Goal: Check status: Check status

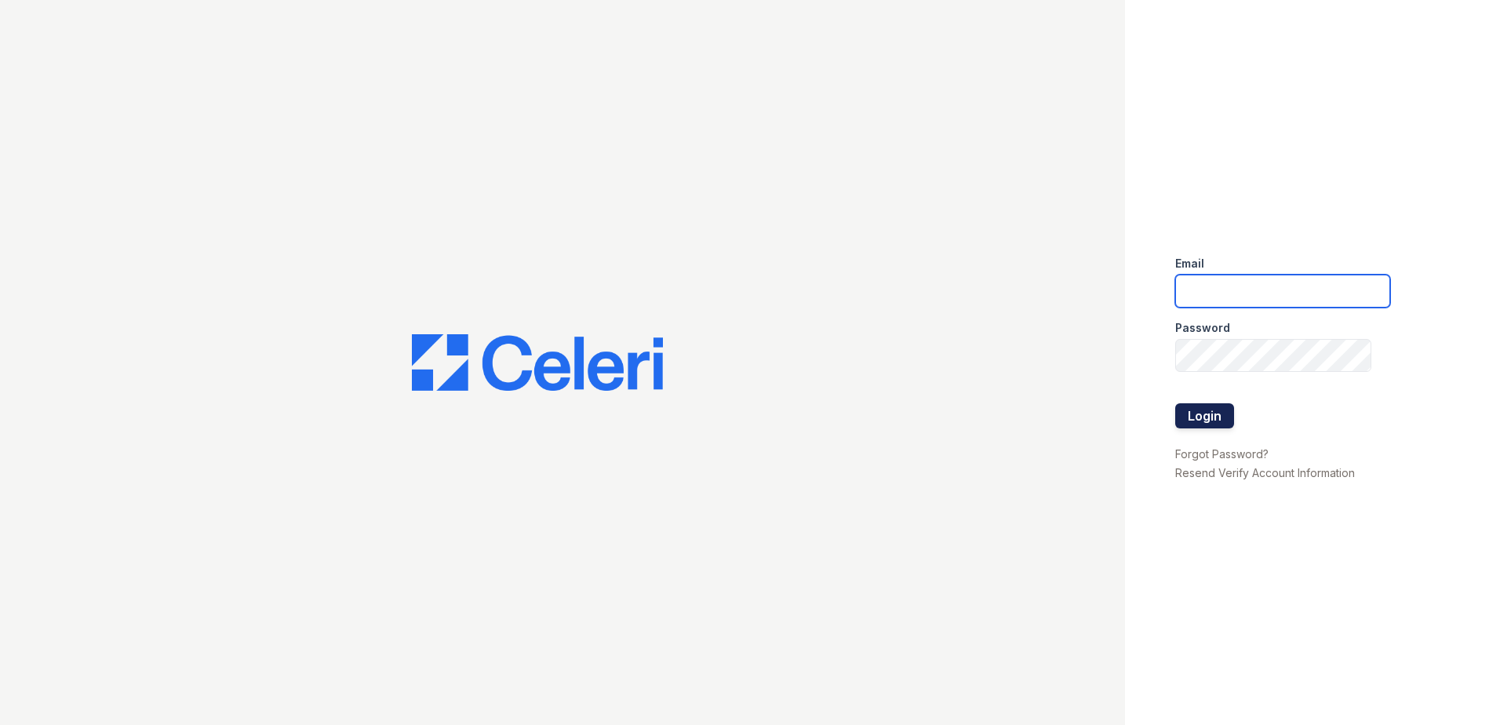
type input "888atgrandhopepark@trinity-pm.com"
click at [1201, 414] on button "Login" at bounding box center [1204, 415] width 59 height 25
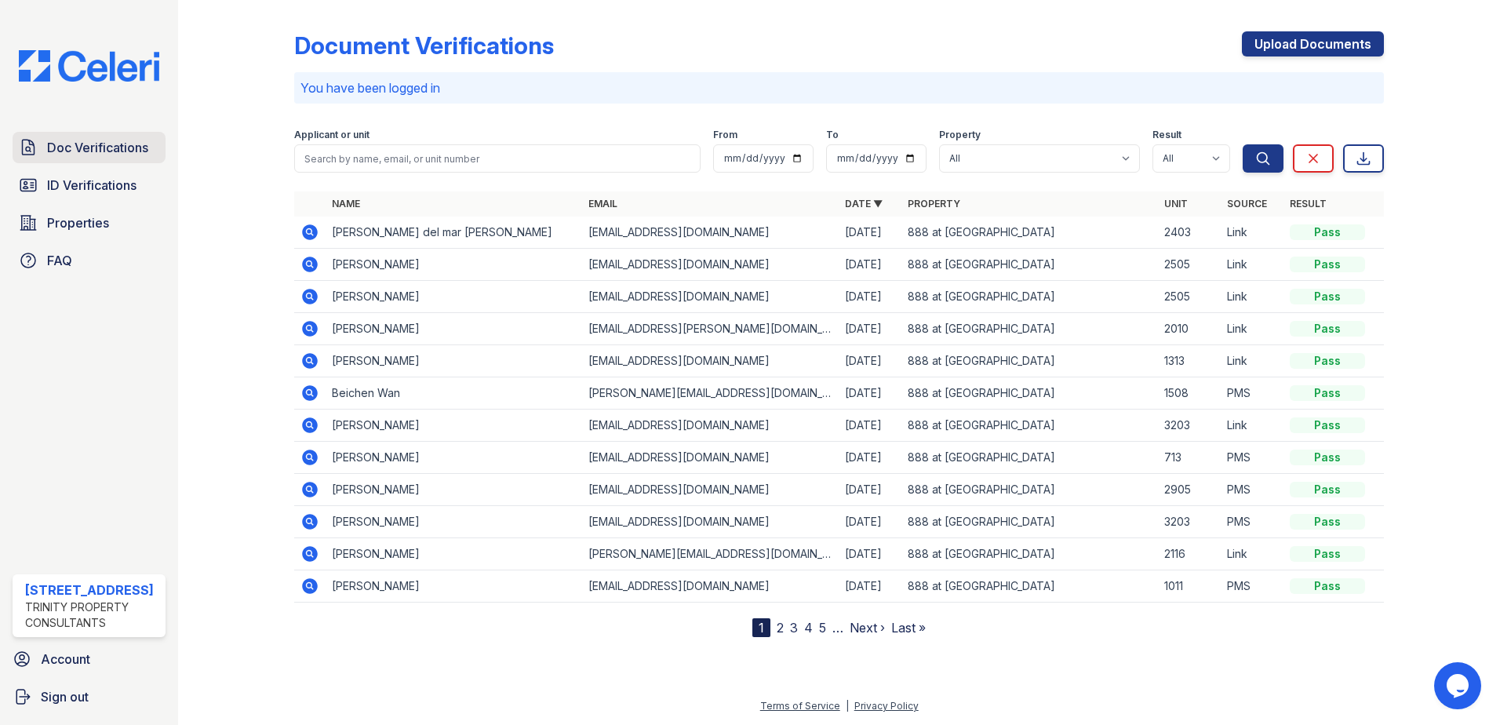
click at [118, 147] on span "Doc Verifications" at bounding box center [97, 147] width 101 height 19
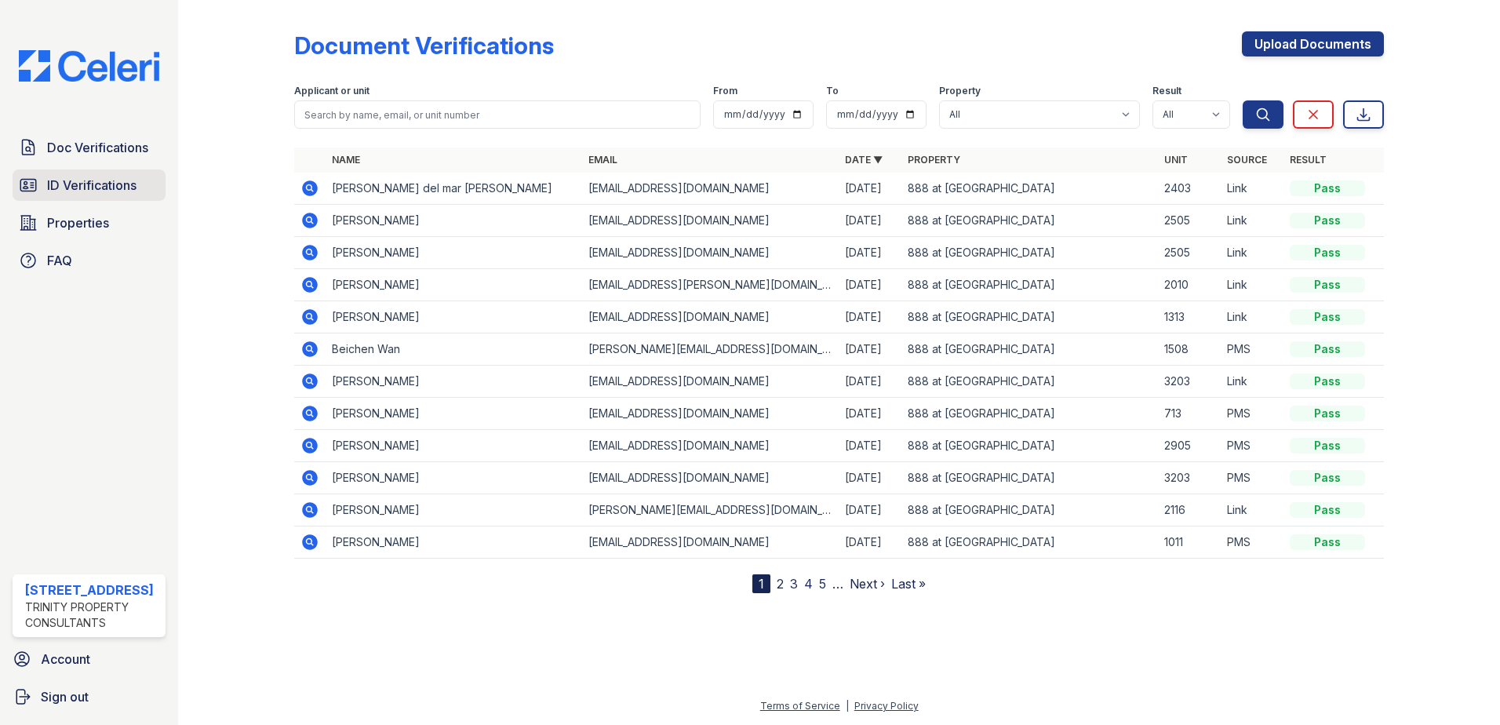
click at [135, 189] on span "ID Verifications" at bounding box center [91, 185] width 89 height 19
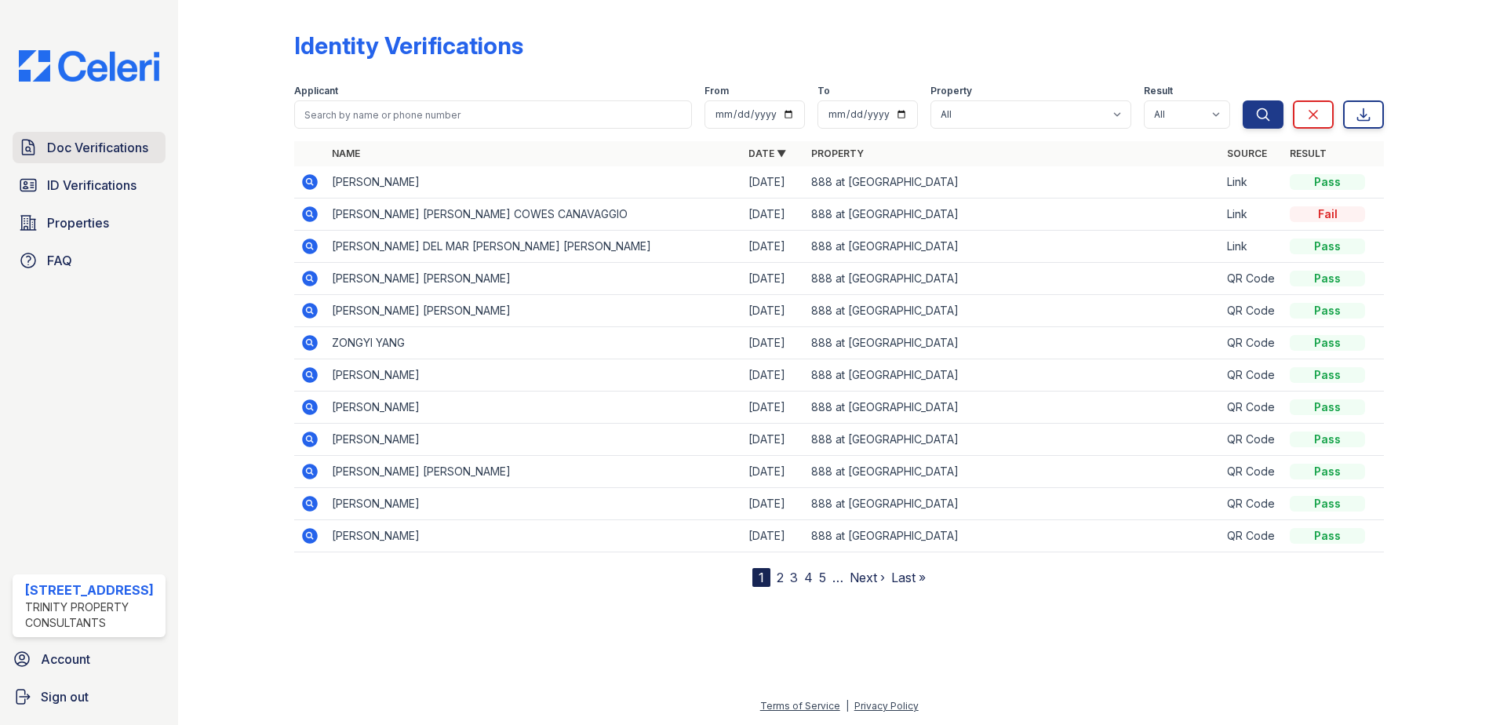
click at [82, 158] on link "Doc Verifications" at bounding box center [89, 147] width 153 height 31
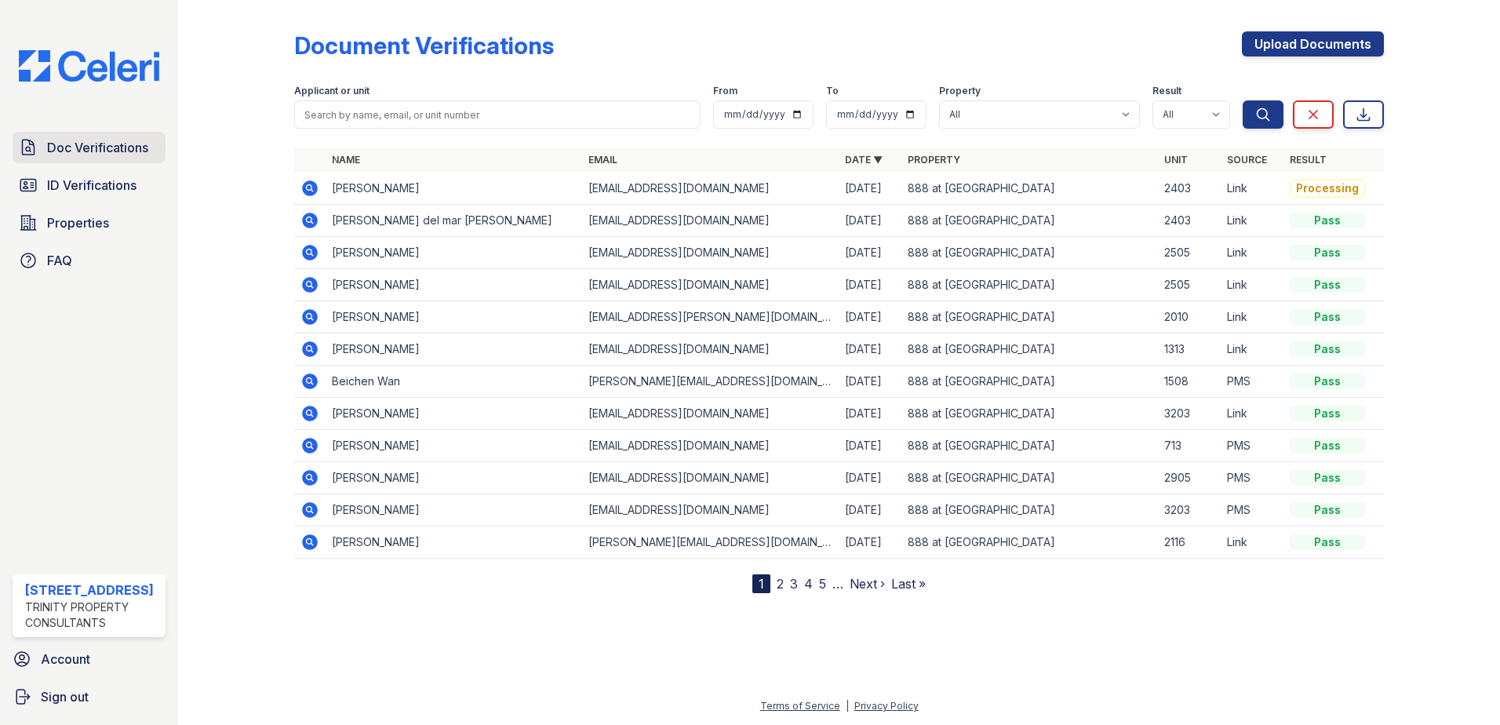
click at [118, 147] on span "Doc Verifications" at bounding box center [97, 147] width 101 height 19
click at [104, 149] on span "Doc Verifications" at bounding box center [97, 147] width 101 height 19
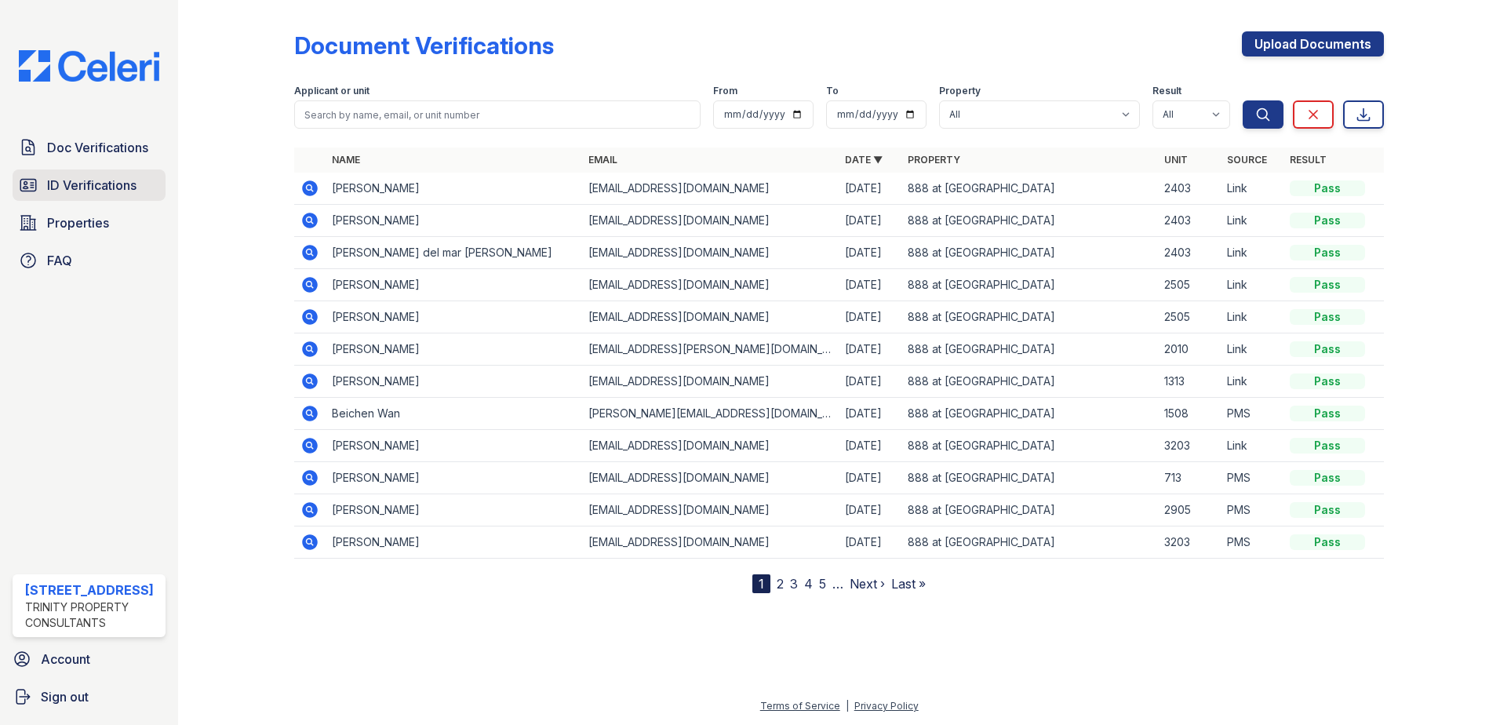
click at [82, 190] on span "ID Verifications" at bounding box center [91, 185] width 89 height 19
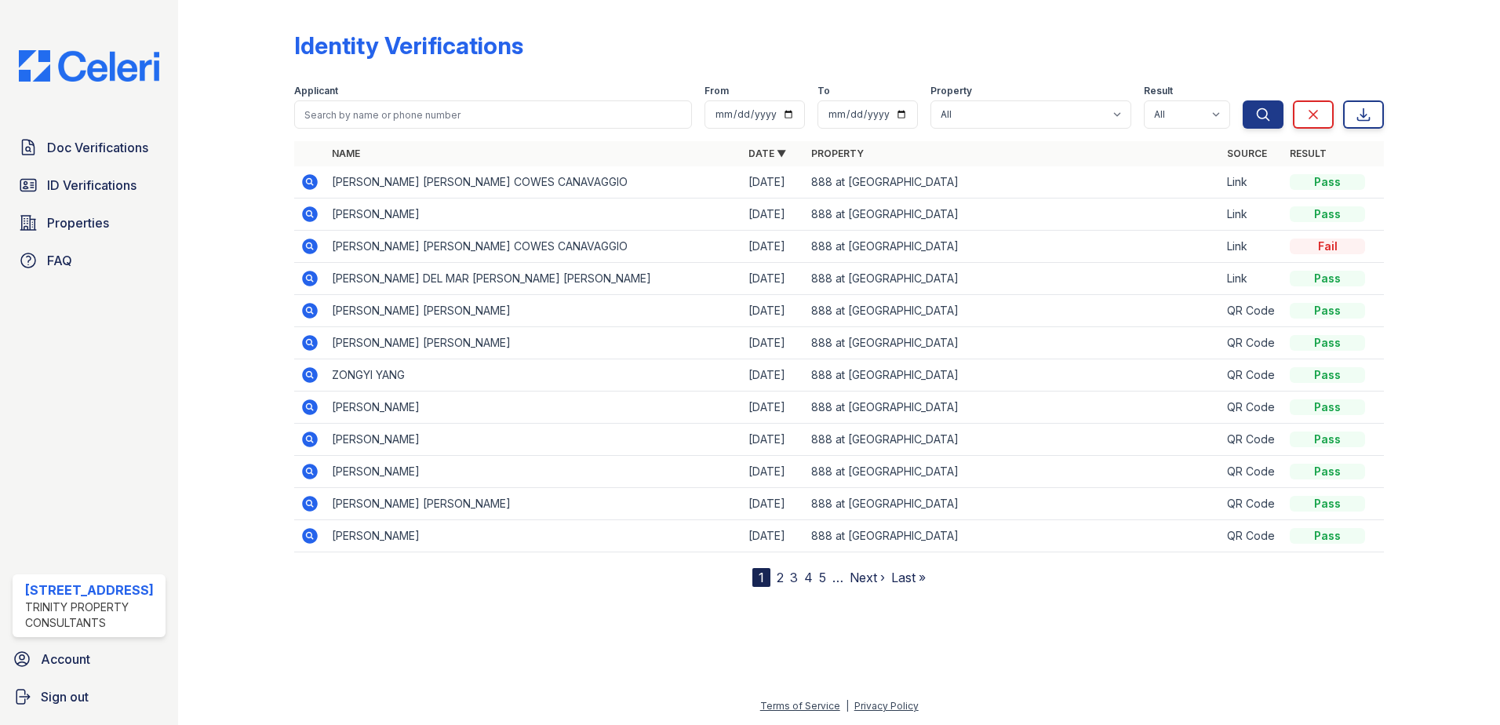
click at [309, 180] on icon at bounding box center [309, 181] width 4 height 4
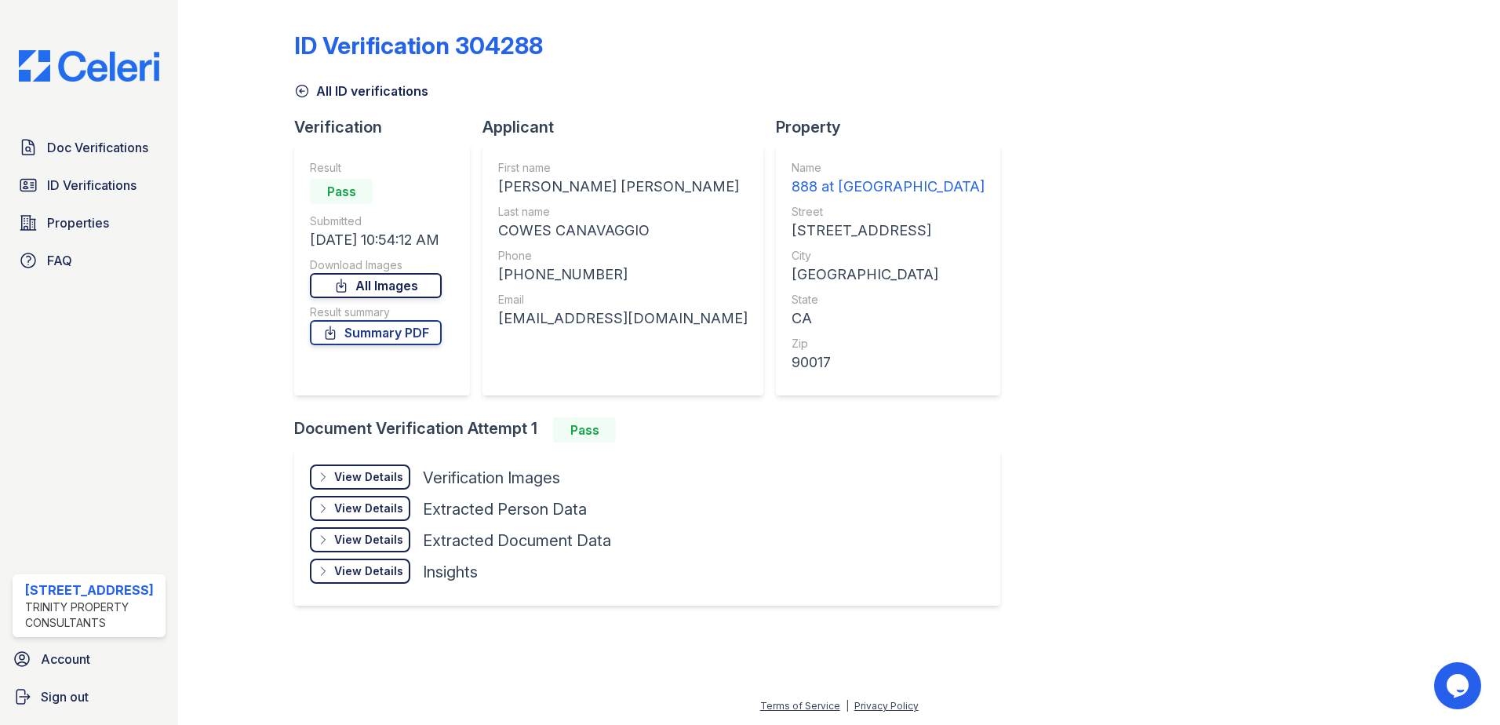
click at [442, 289] on link "All Images" at bounding box center [376, 285] width 132 height 25
click at [429, 332] on link "Summary PDF" at bounding box center [376, 332] width 132 height 25
click at [299, 90] on icon at bounding box center [302, 91] width 16 height 16
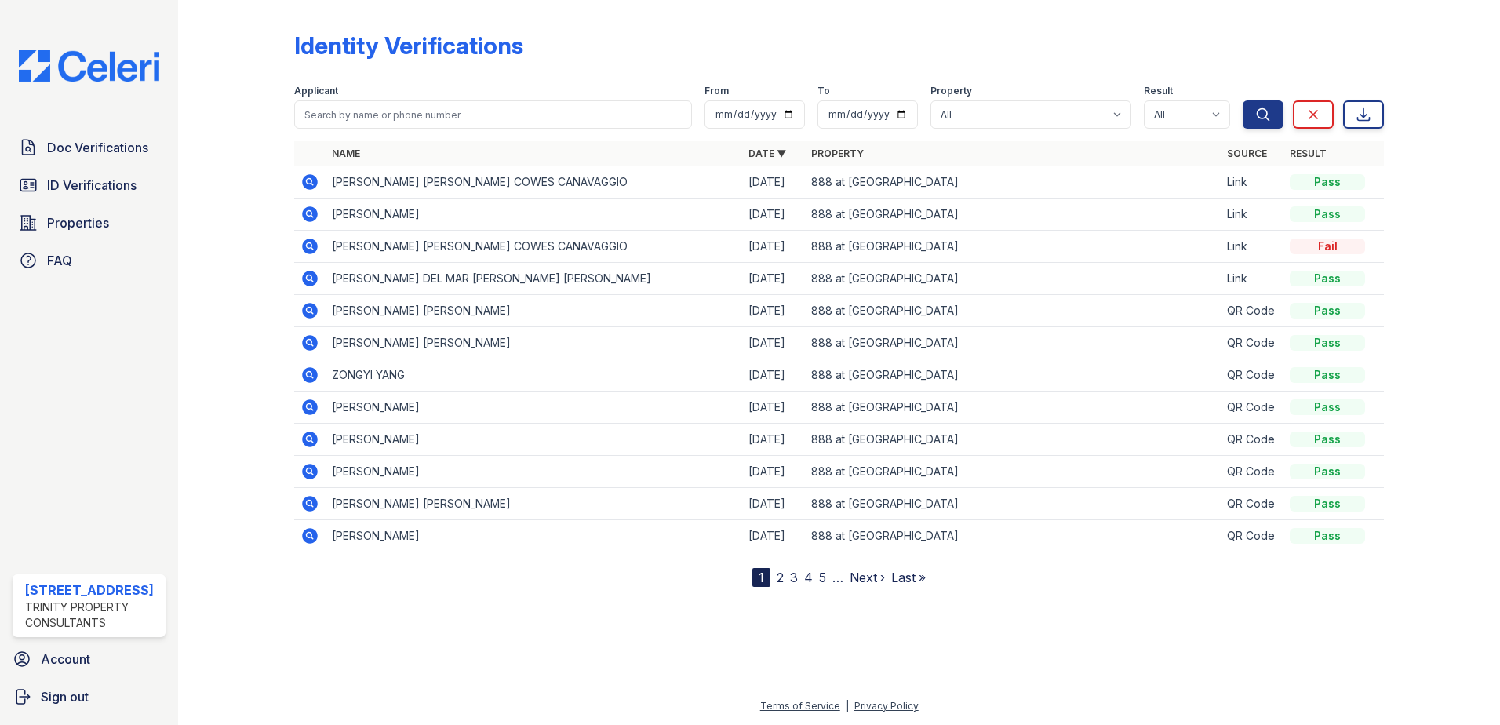
click at [311, 217] on icon at bounding box center [310, 214] width 16 height 16
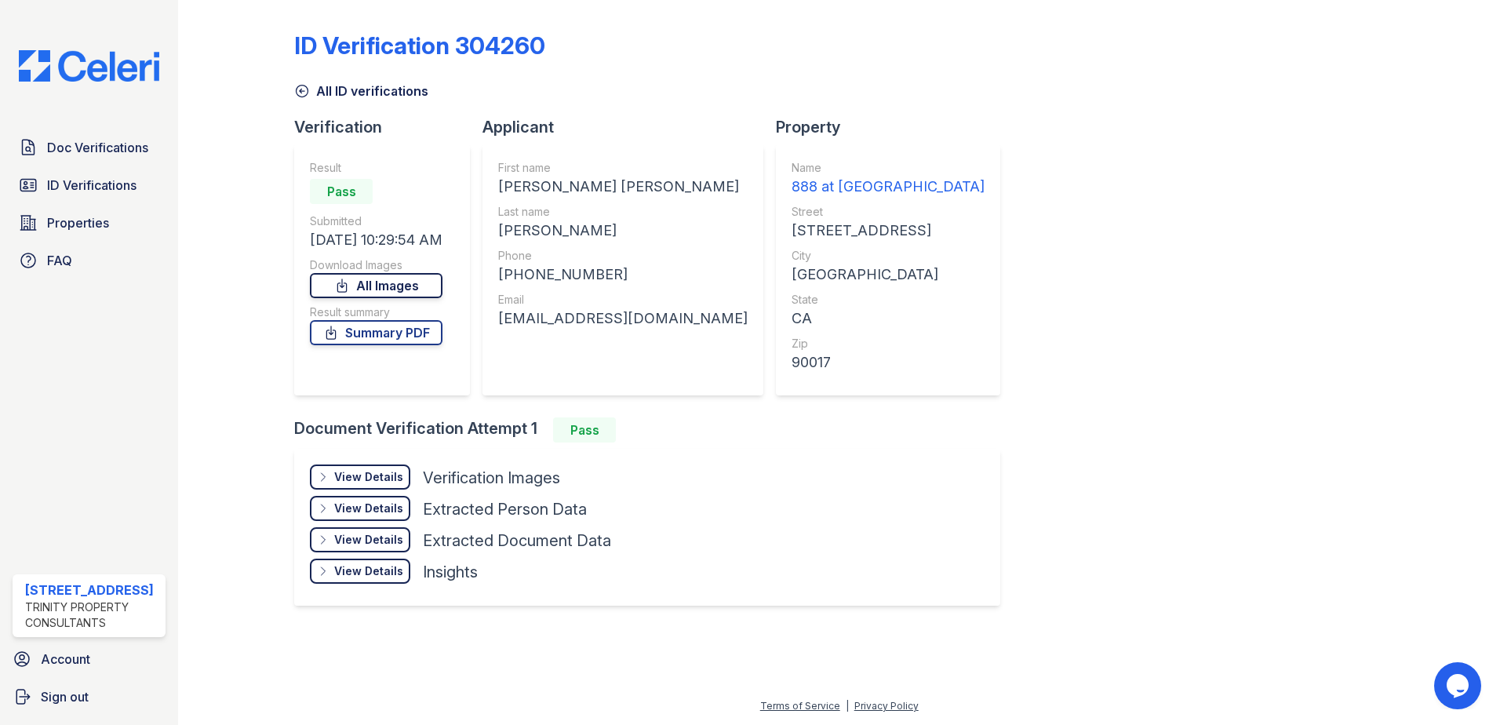
click at [427, 287] on link "All Images" at bounding box center [376, 285] width 133 height 25
click at [395, 319] on div "Result summary" at bounding box center [376, 312] width 133 height 16
click at [396, 333] on link "Summary PDF" at bounding box center [376, 332] width 133 height 25
click at [322, 90] on link "All ID verifications" at bounding box center [361, 91] width 134 height 19
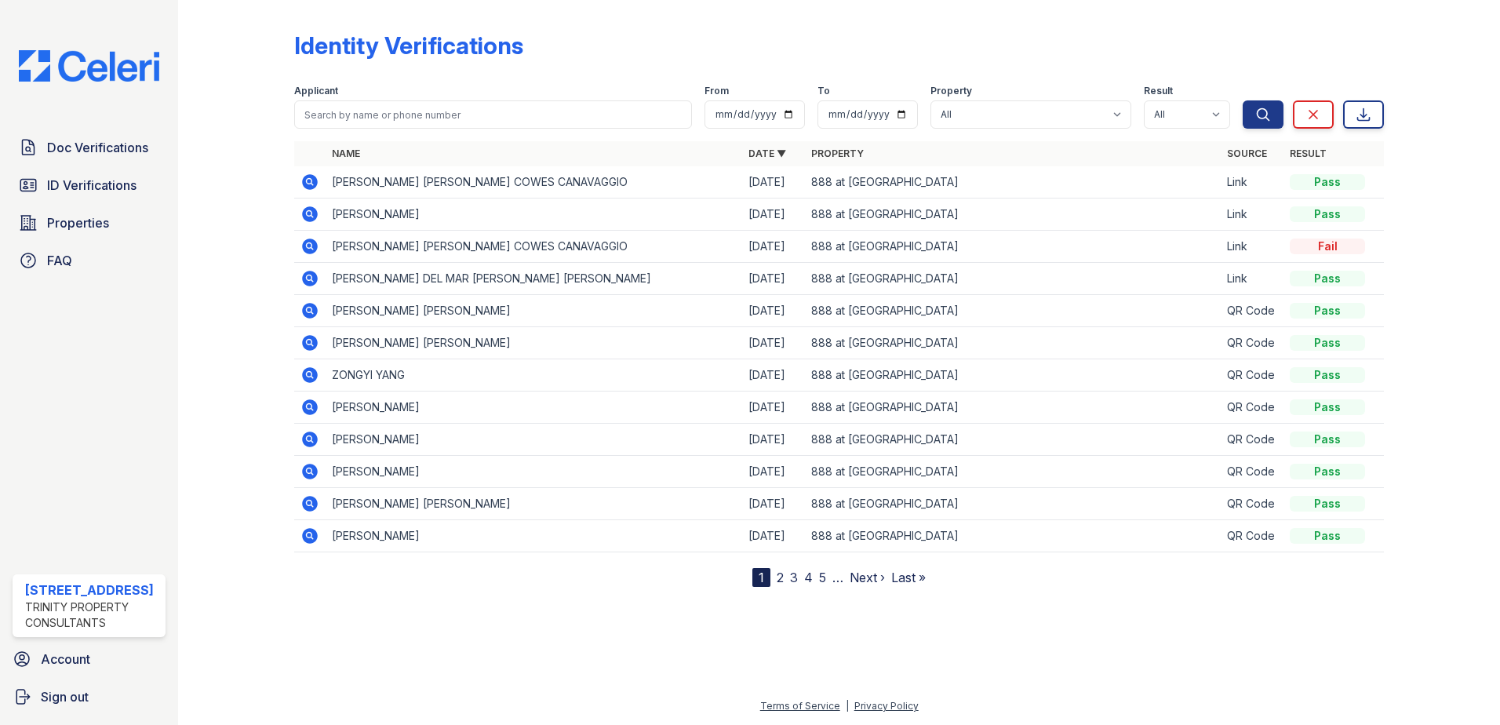
click at [309, 276] on icon at bounding box center [309, 277] width 4 height 4
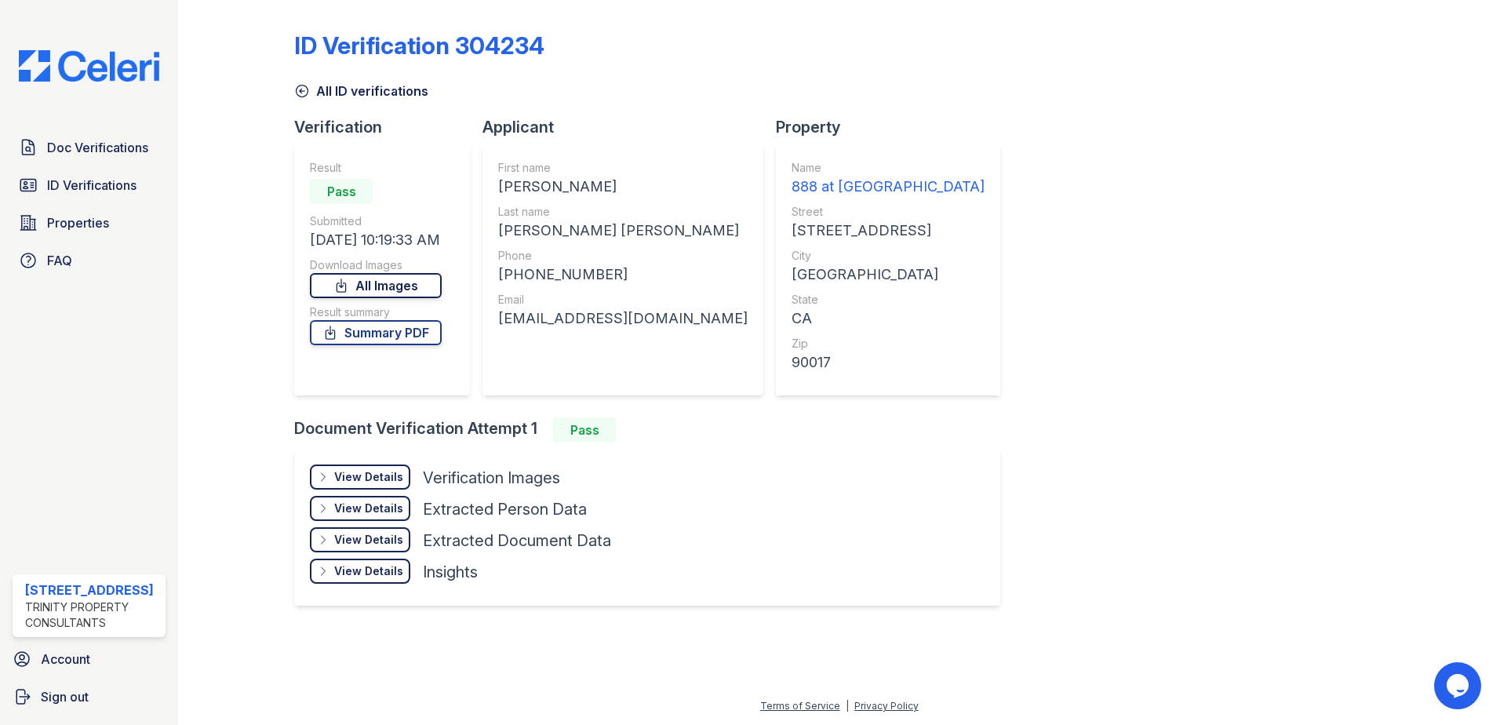
click at [442, 285] on link "All Images" at bounding box center [376, 285] width 132 height 25
click at [413, 337] on link "Summary PDF" at bounding box center [376, 332] width 132 height 25
click at [69, 145] on span "Doc Verifications" at bounding box center [97, 147] width 101 height 19
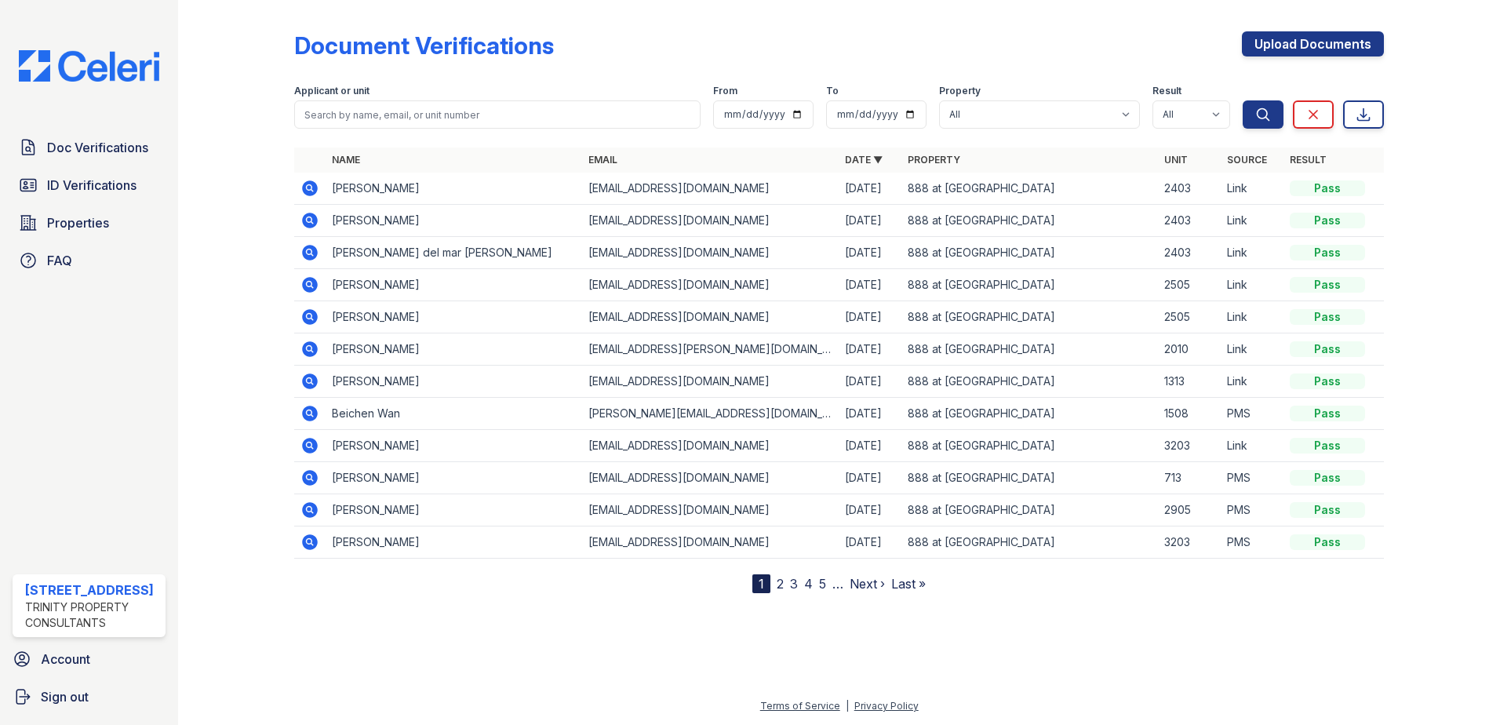
click at [308, 187] on icon at bounding box center [309, 187] width 4 height 4
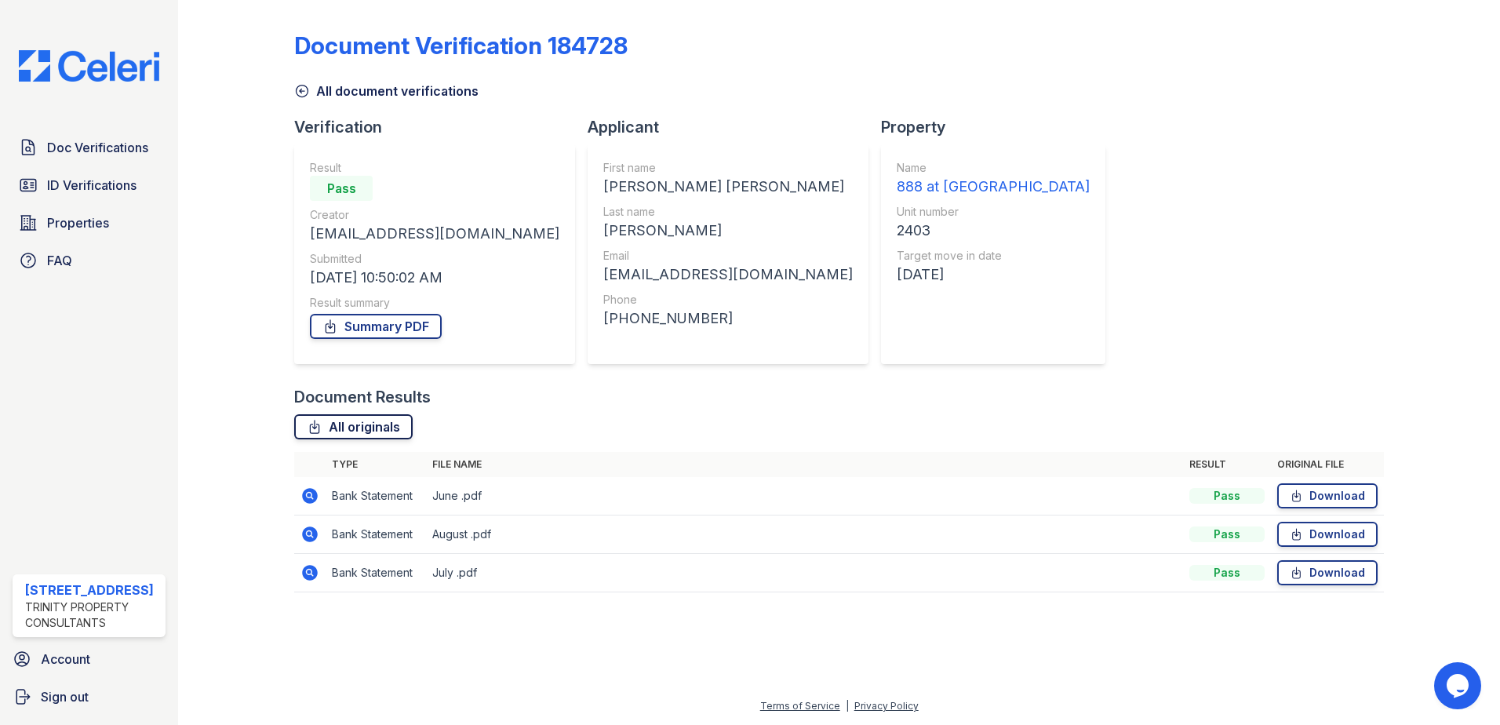
click at [344, 430] on link "All originals" at bounding box center [353, 426] width 118 height 25
click at [372, 332] on link "Summary PDF" at bounding box center [376, 326] width 132 height 25
click at [325, 93] on link "All document verifications" at bounding box center [386, 91] width 184 height 19
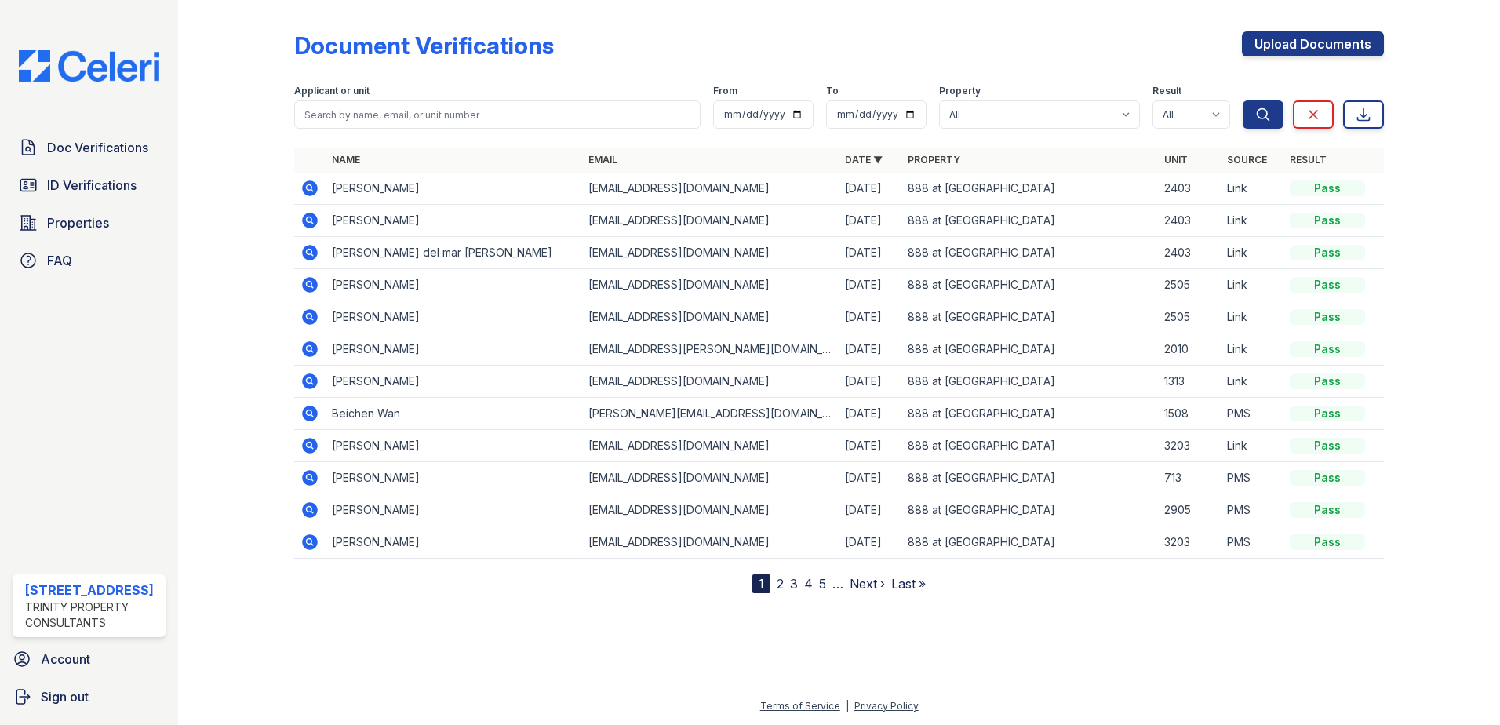
click at [303, 220] on icon at bounding box center [310, 221] width 16 height 16
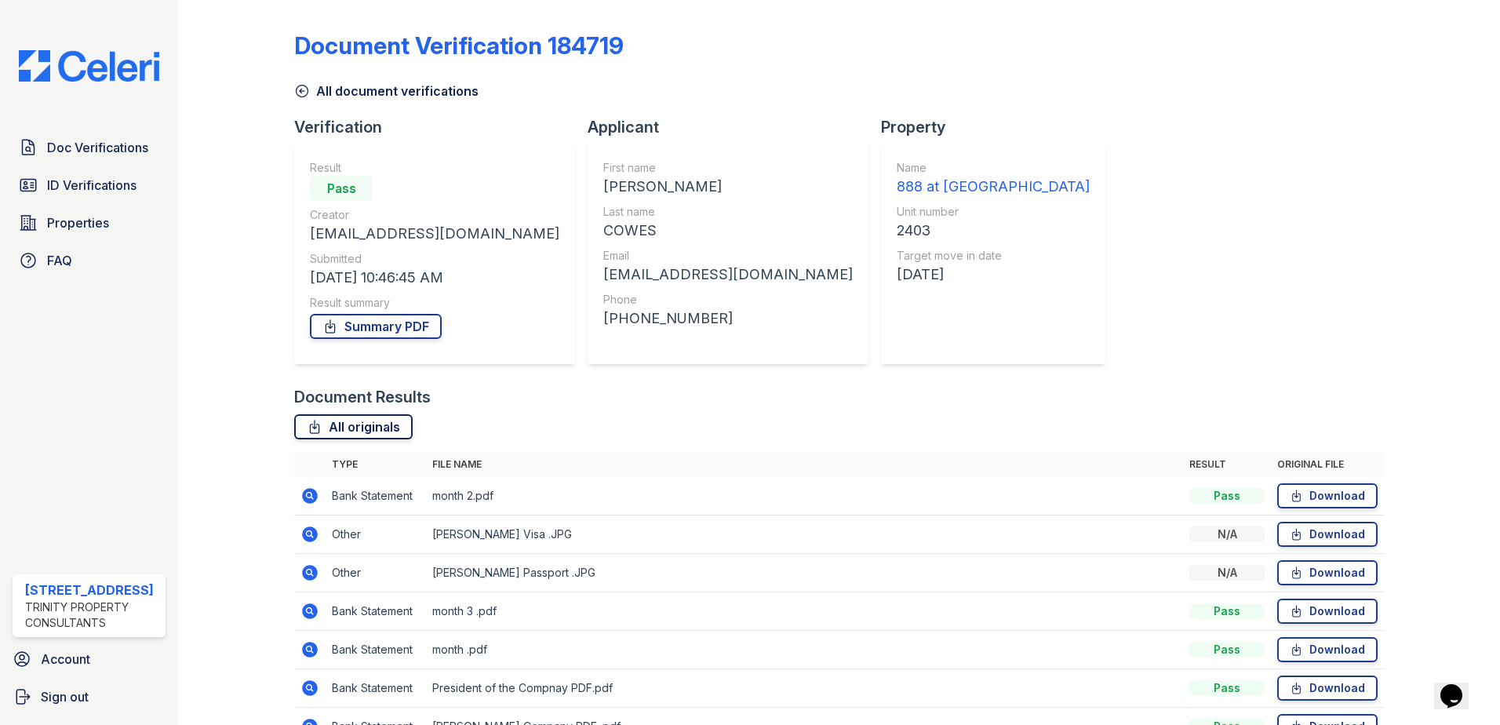
click at [373, 426] on link "All originals" at bounding box center [353, 426] width 118 height 25
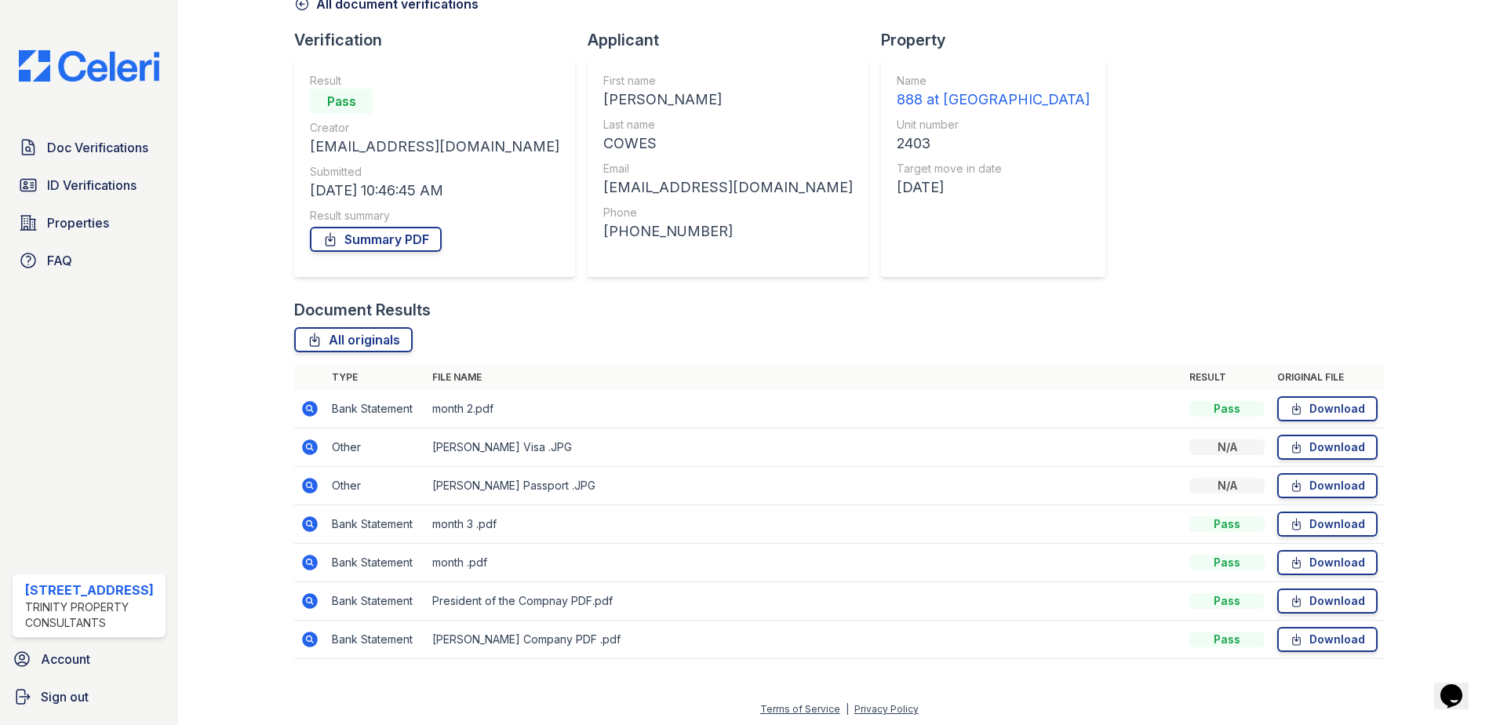
scroll to position [90, 0]
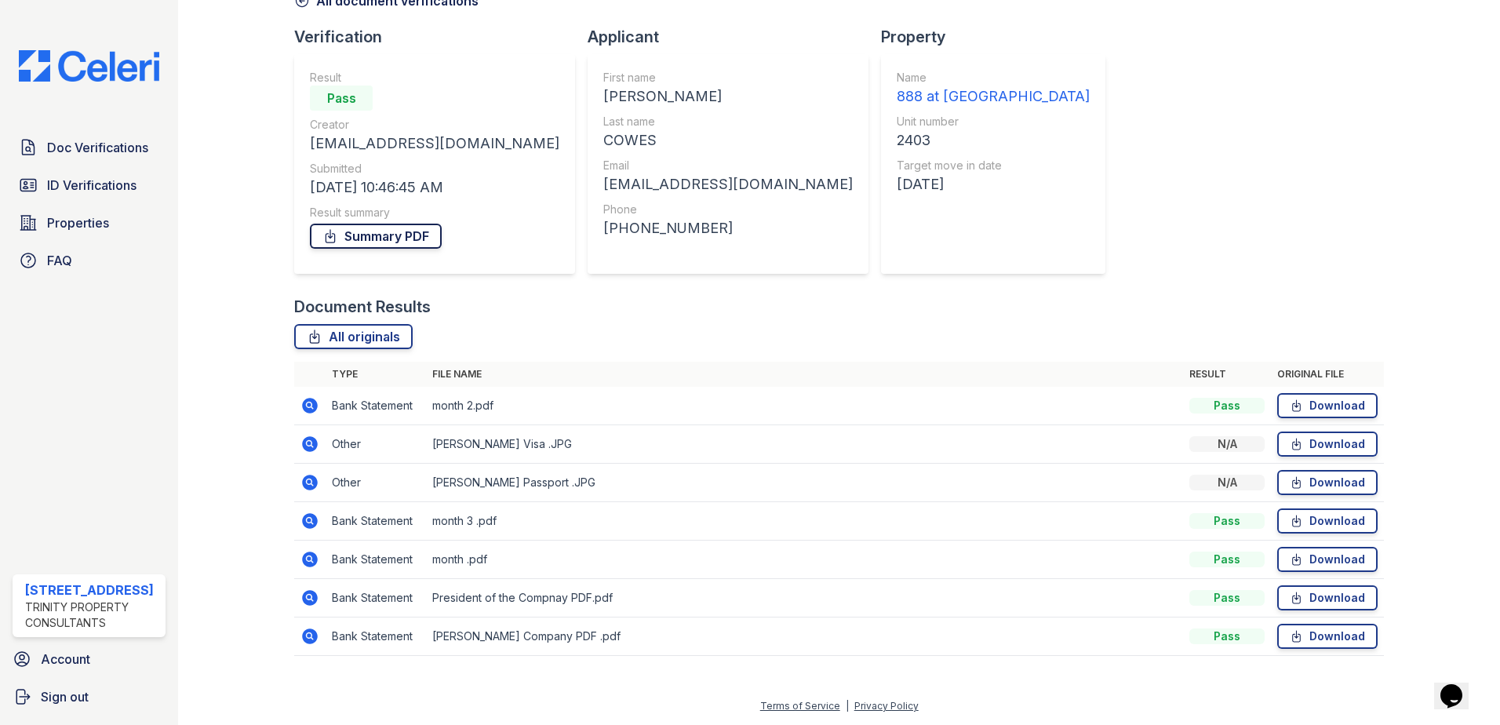
click at [397, 237] on link "Summary PDF" at bounding box center [376, 236] width 132 height 25
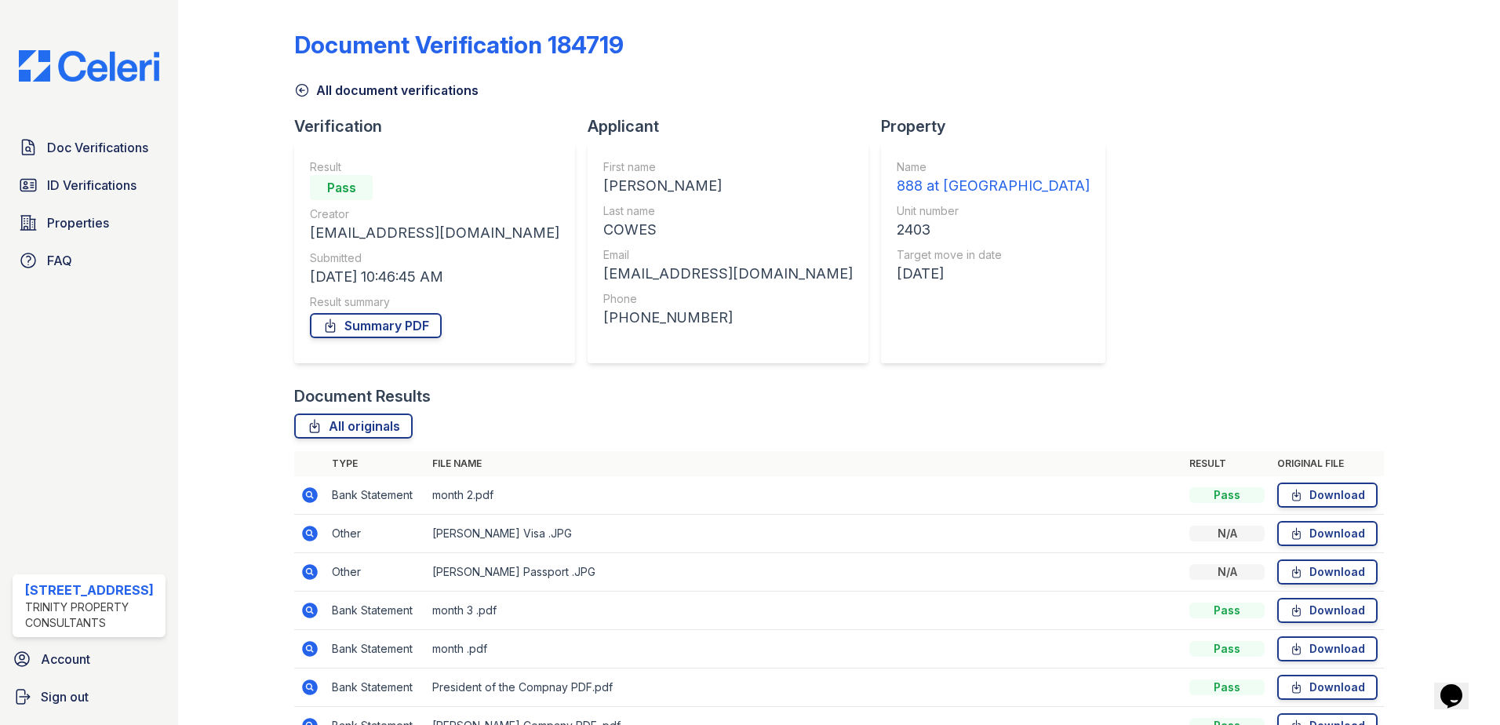
scroll to position [0, 0]
click at [300, 89] on icon at bounding box center [302, 91] width 16 height 16
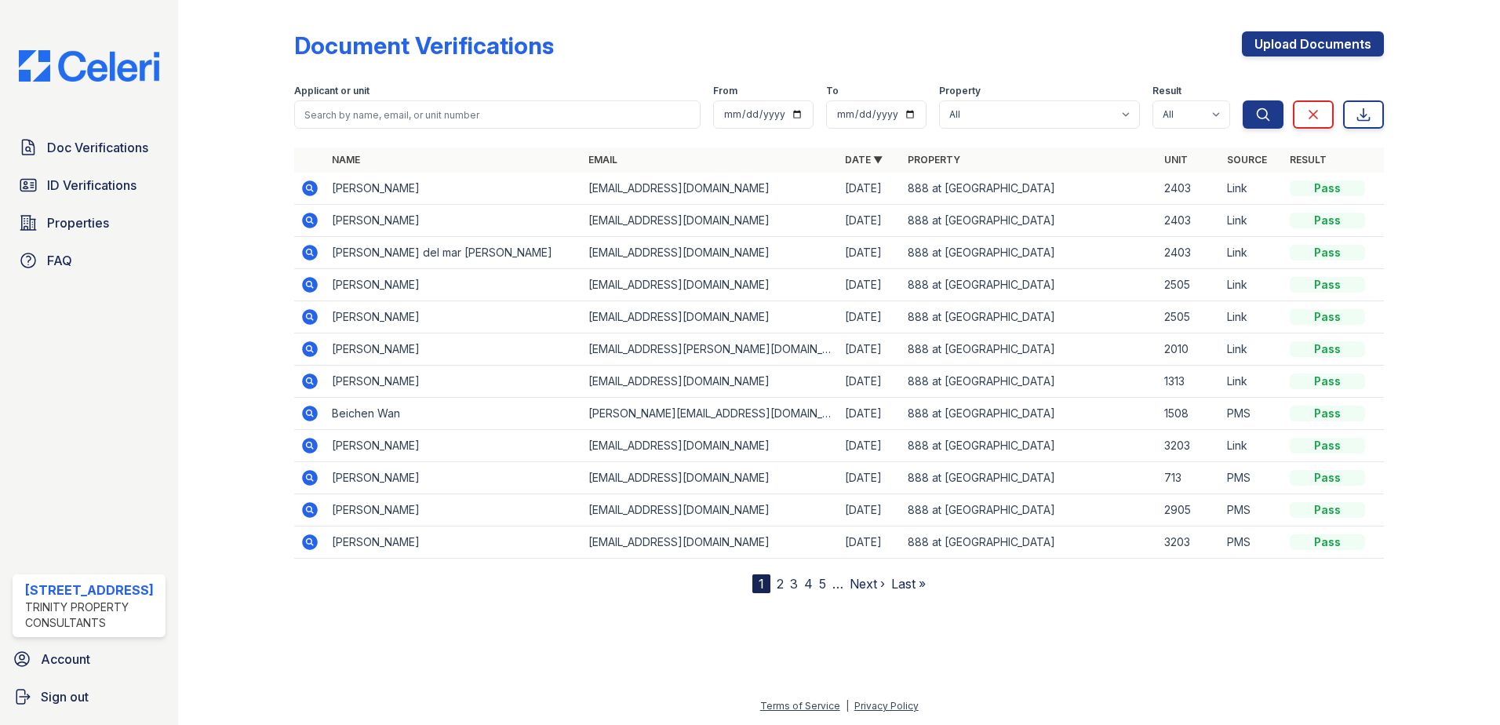
click at [310, 249] on icon at bounding box center [309, 252] width 19 height 19
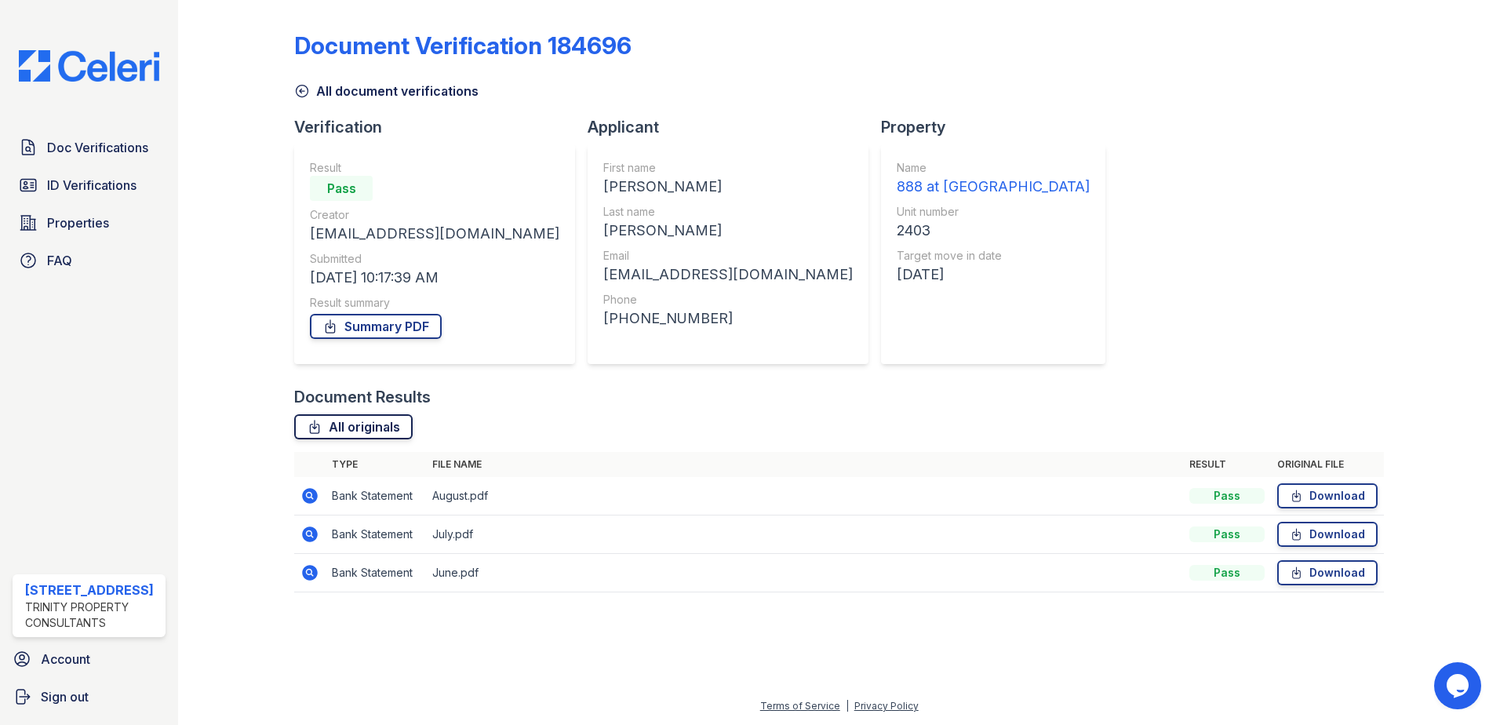
click at [377, 428] on link "All originals" at bounding box center [353, 426] width 118 height 25
click at [393, 331] on link "Summary PDF" at bounding box center [376, 326] width 132 height 25
